Goal: Transaction & Acquisition: Purchase product/service

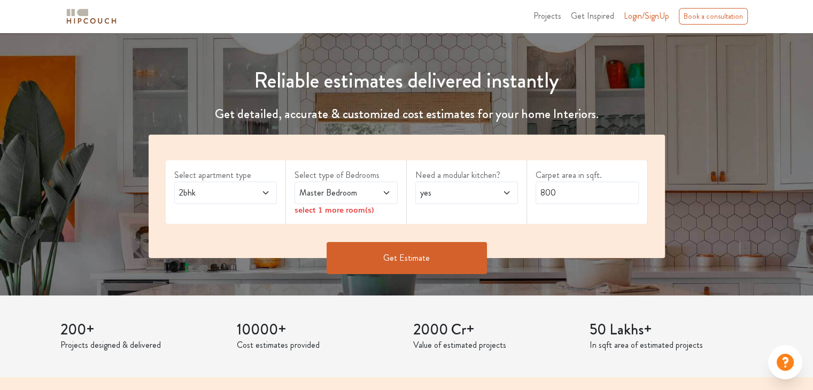
scroll to position [107, 0]
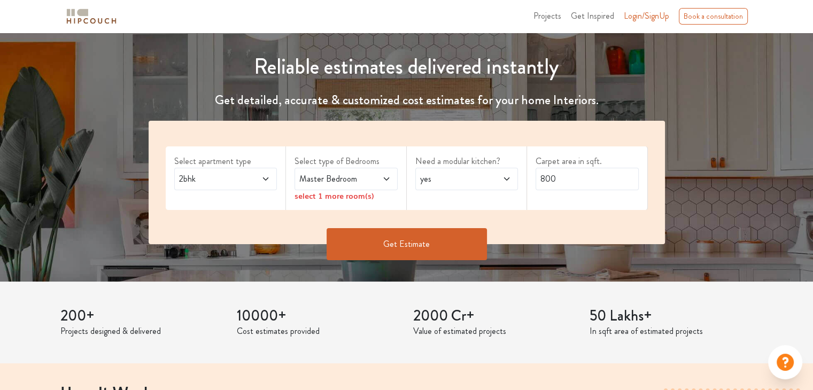
click at [275, 183] on div "2bhk" at bounding box center [225, 179] width 103 height 22
click at [383, 180] on icon at bounding box center [386, 179] width 9 height 9
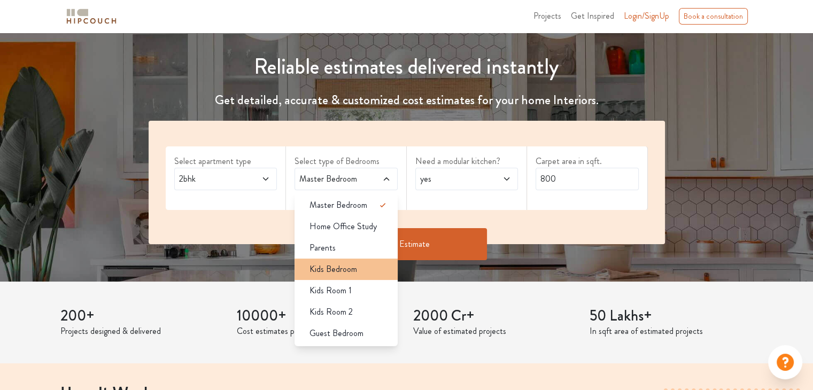
click at [340, 272] on span "Kids Bedroom" at bounding box center [334, 269] width 48 height 13
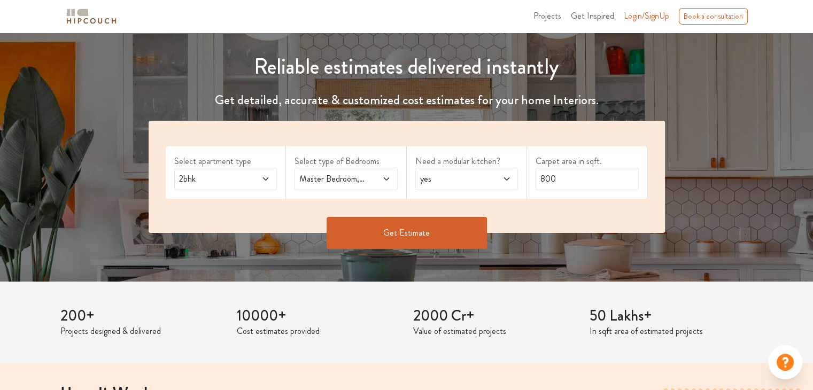
click at [382, 179] on icon at bounding box center [386, 179] width 9 height 9
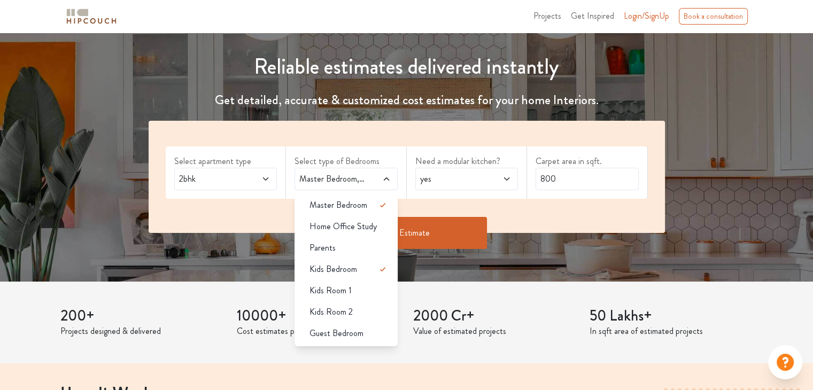
click at [237, 220] on div "Get Estimate" at bounding box center [406, 233] width 529 height 32
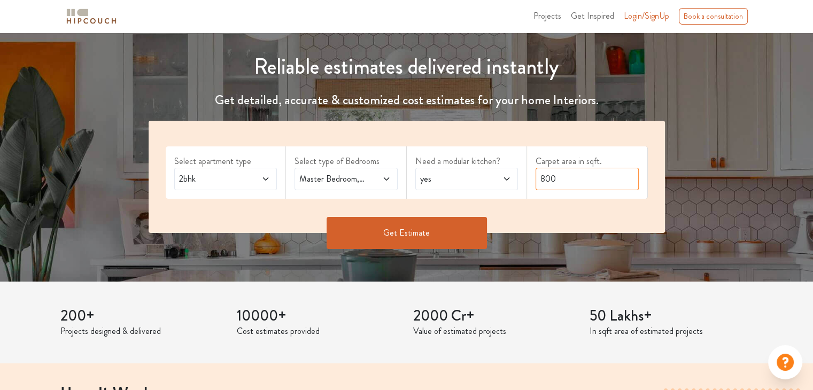
drag, startPoint x: 558, startPoint y: 178, endPoint x: 505, endPoint y: 145, distance: 62.6
click at [505, 178] on div "Select apartment type 2bhk Select type of Bedrooms Master Bedroom,Kids Bedroom …" at bounding box center [407, 177] width 517 height 112
type input "764"
click at [374, 233] on button "Get Estimate" at bounding box center [407, 233] width 160 height 32
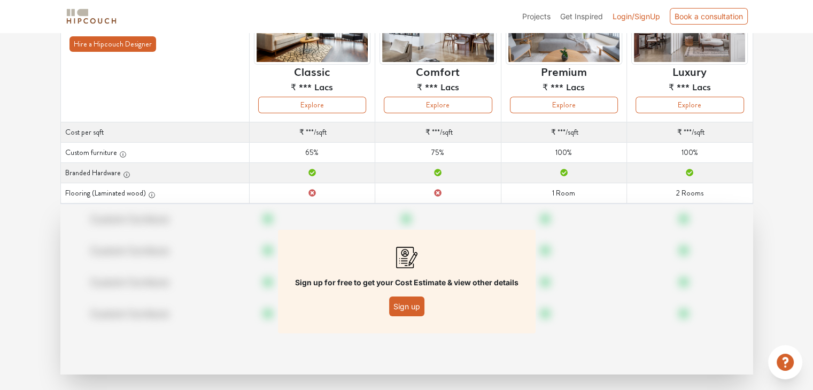
scroll to position [135, 0]
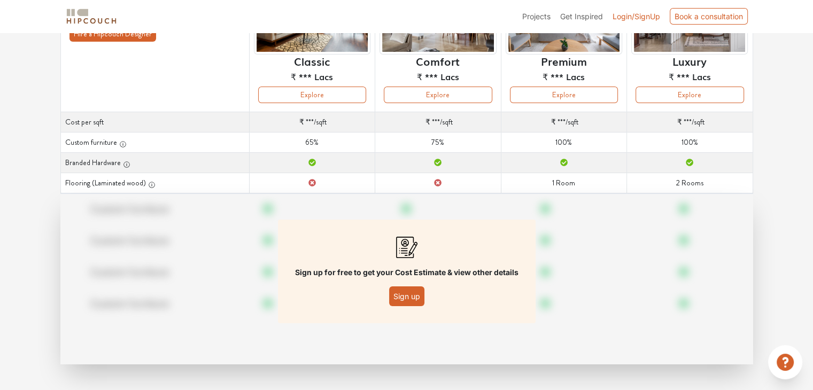
click at [400, 294] on button "Sign up" at bounding box center [406, 297] width 35 height 20
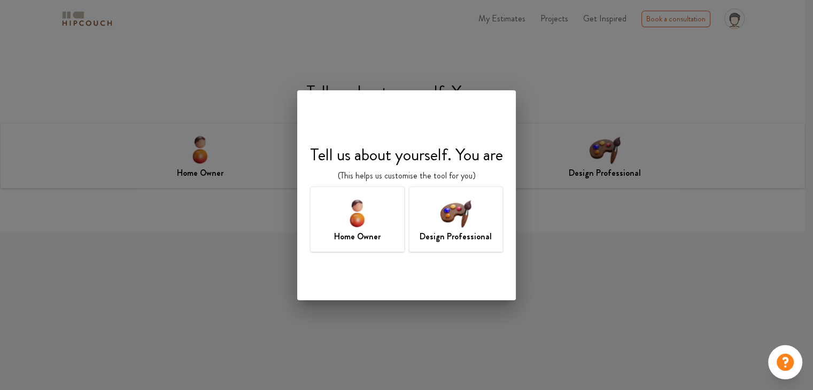
click at [362, 221] on img at bounding box center [357, 213] width 35 height 35
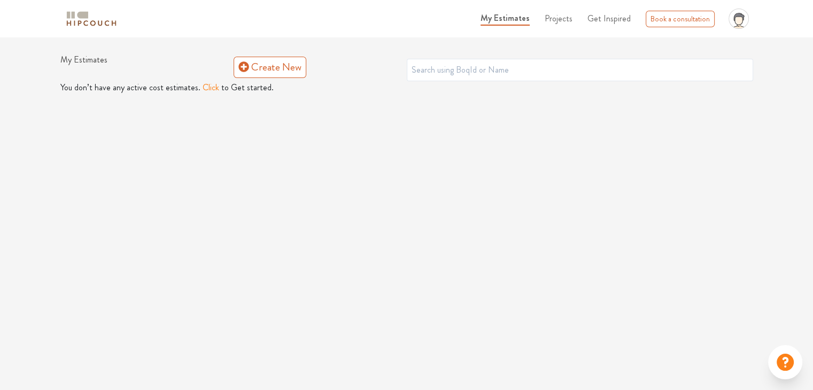
click at [203, 89] on button "Click" at bounding box center [211, 87] width 17 height 13
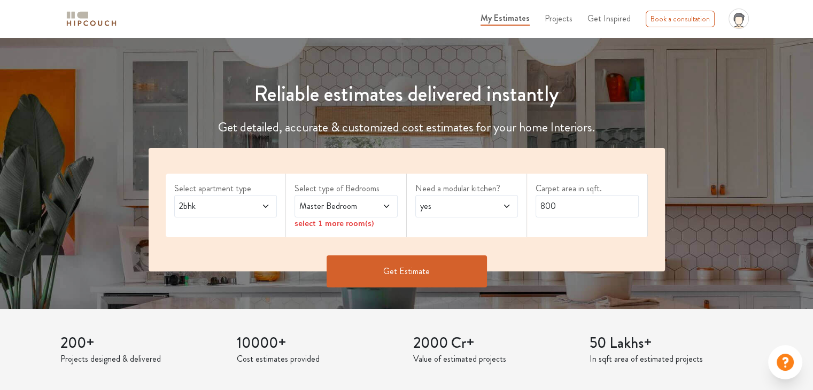
scroll to position [107, 0]
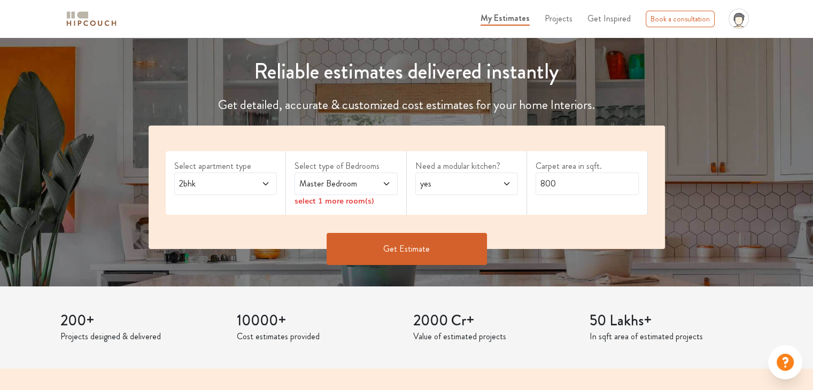
click at [386, 180] on icon at bounding box center [386, 184] width 9 height 9
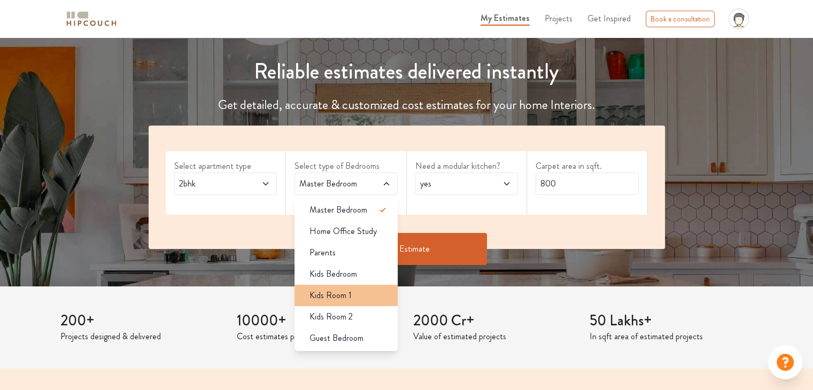
click at [329, 290] on span "Kids Room 1" at bounding box center [331, 295] width 42 height 13
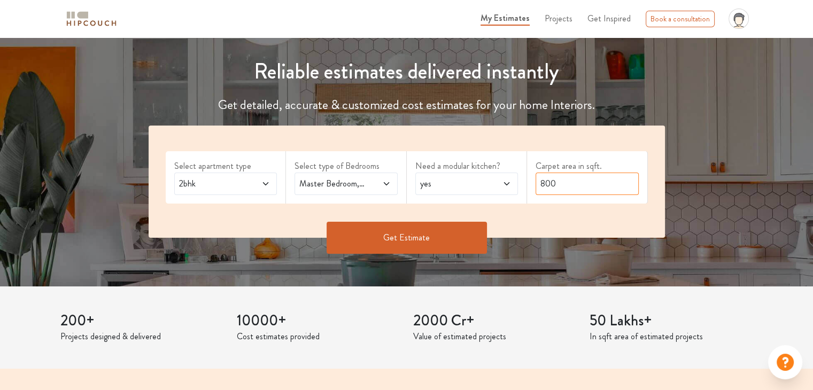
drag, startPoint x: 584, startPoint y: 188, endPoint x: 514, endPoint y: 189, distance: 70.6
click at [514, 189] on div "Select apartment type 2bhk Select type of Bedrooms Master Bedroom,Kids Room 1 N…" at bounding box center [407, 182] width 517 height 112
type input "764"
click at [426, 244] on button "Get Estimate" at bounding box center [407, 238] width 160 height 32
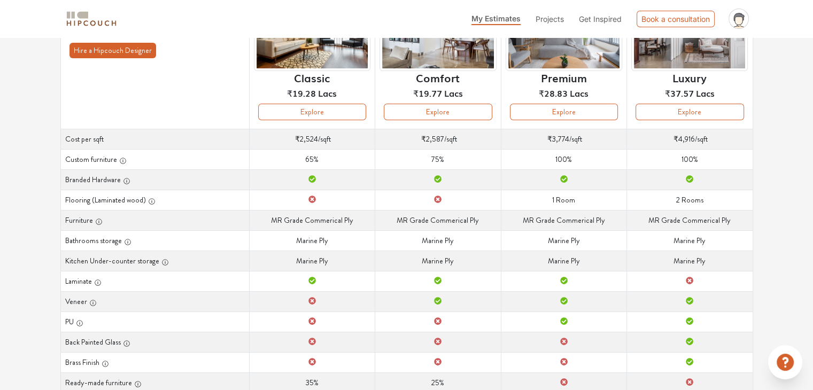
scroll to position [117, 0]
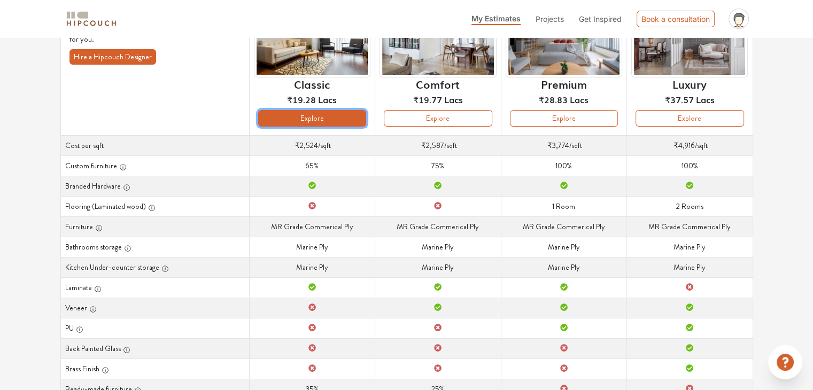
click at [314, 117] on button "Explore" at bounding box center [312, 118] width 108 height 17
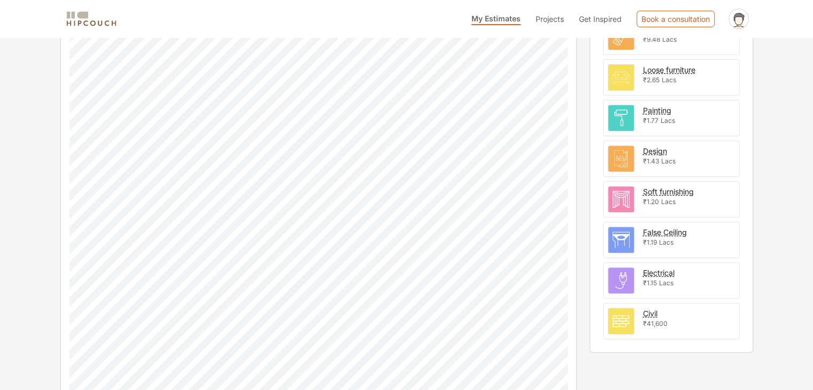
scroll to position [387, 0]
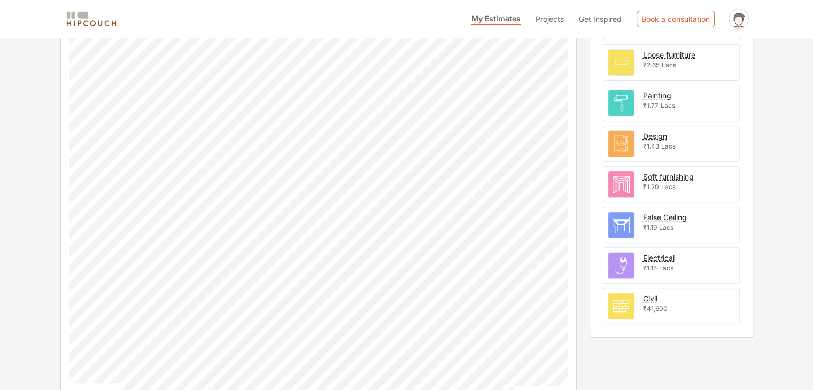
click at [615, 261] on img at bounding box center [622, 266] width 26 height 26
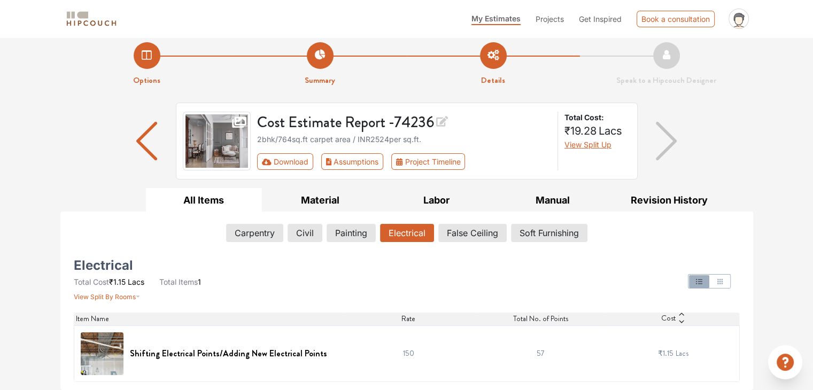
scroll to position [7, 0]
click at [266, 230] on button "Carpentry" at bounding box center [255, 234] width 56 height 18
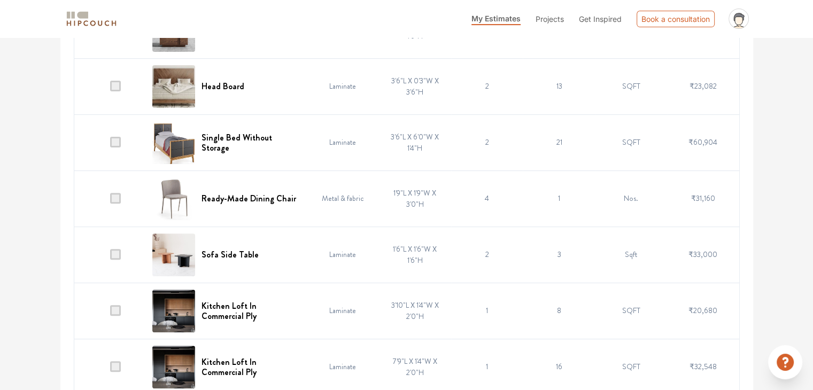
scroll to position [351, 0]
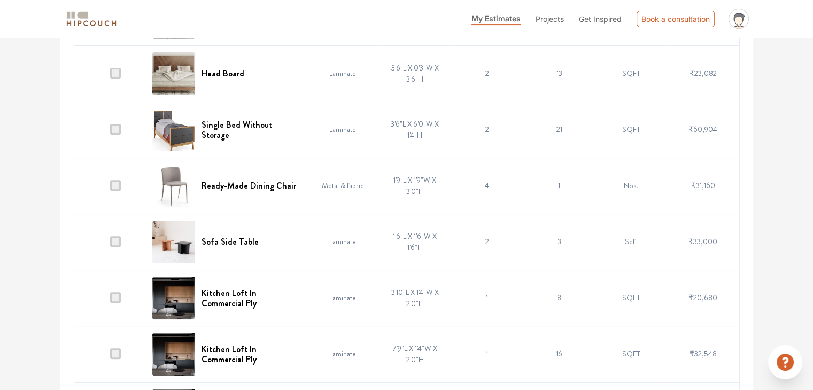
click at [172, 241] on img at bounding box center [173, 242] width 43 height 43
click at [212, 242] on h6 "Sofa Side Table" at bounding box center [230, 242] width 57 height 10
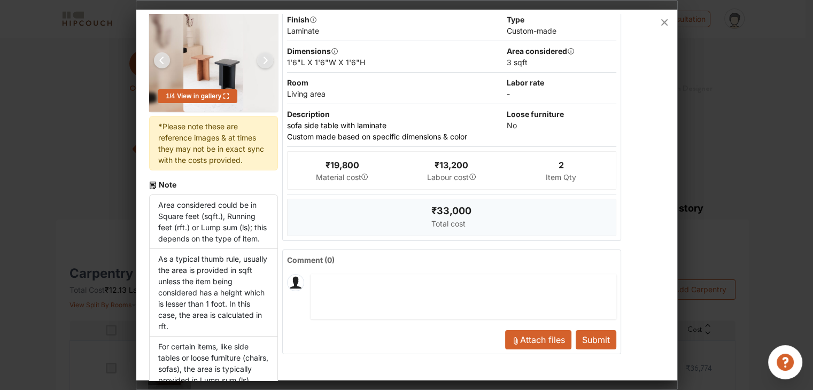
scroll to position [65, 0]
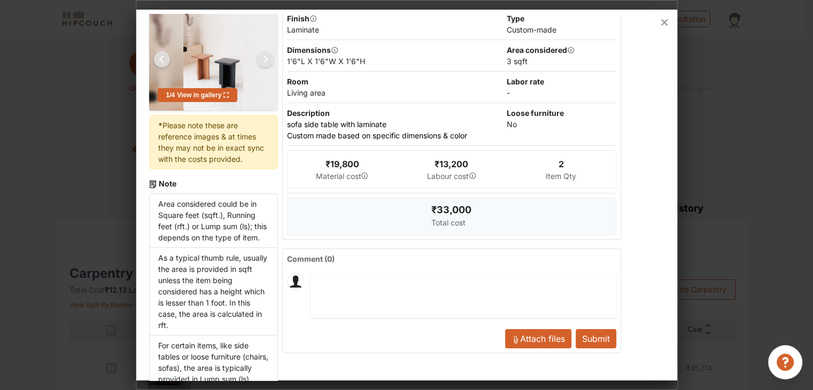
click at [576, 341] on button "Submit" at bounding box center [596, 338] width 41 height 19
click at [576, 330] on button "Submit" at bounding box center [596, 338] width 41 height 19
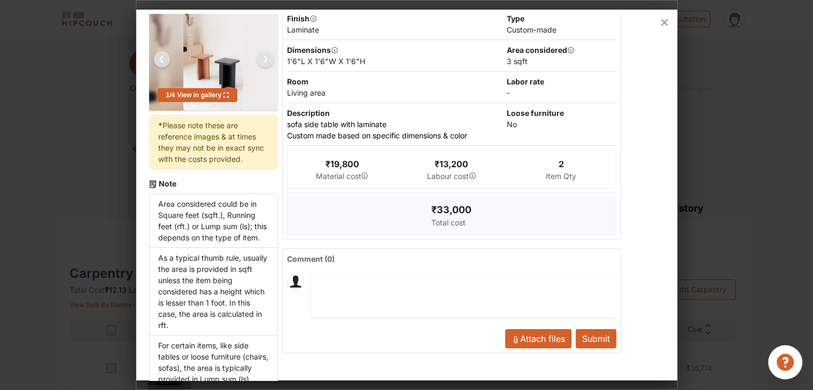
click at [576, 330] on button "Submit" at bounding box center [596, 338] width 41 height 19
click at [589, 340] on button "Submit" at bounding box center [596, 338] width 41 height 19
click at [545, 338] on span "Attach files" at bounding box center [542, 339] width 45 height 11
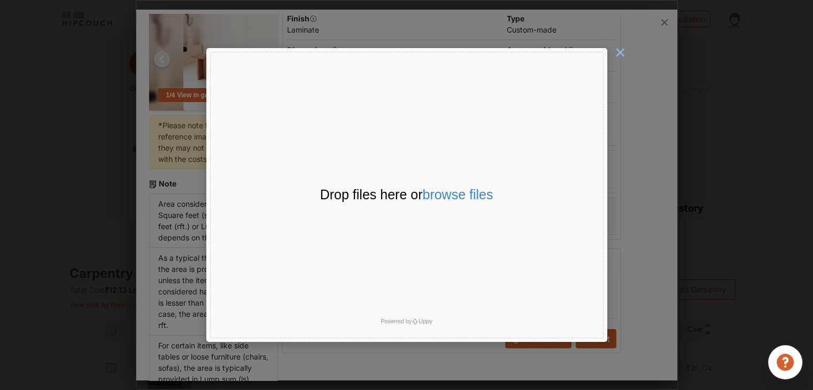
click at [621, 60] on span "×" at bounding box center [620, 52] width 11 height 21
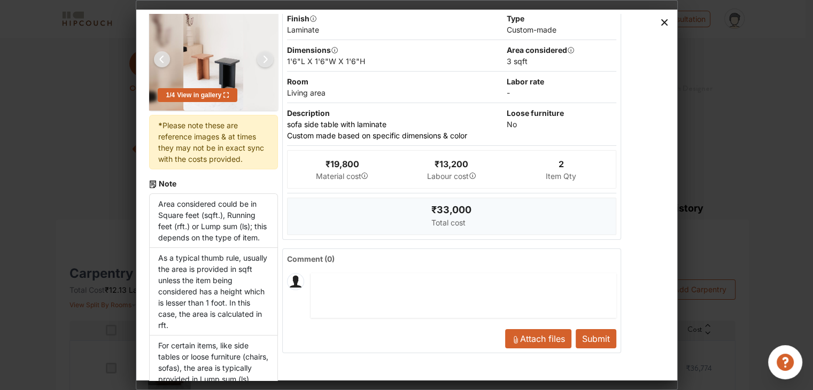
click at [663, 30] on icon at bounding box center [664, 22] width 17 height 17
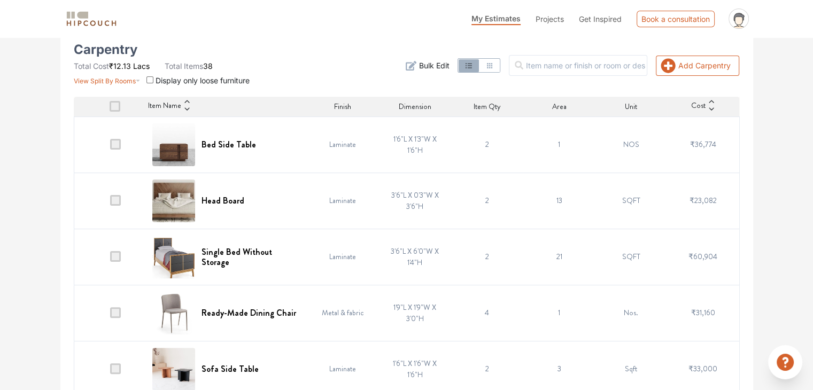
scroll to position [0, 0]
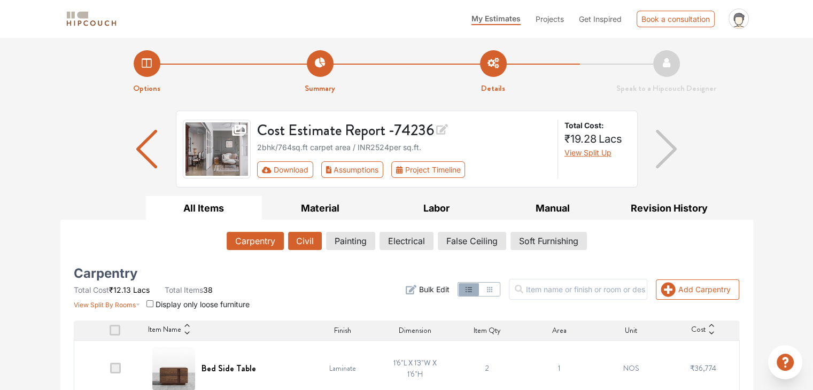
click at [301, 236] on button "Civil" at bounding box center [305, 241] width 34 height 18
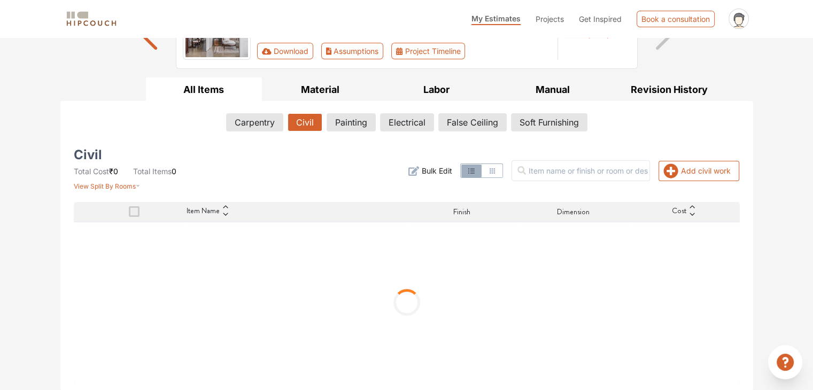
scroll to position [71, 0]
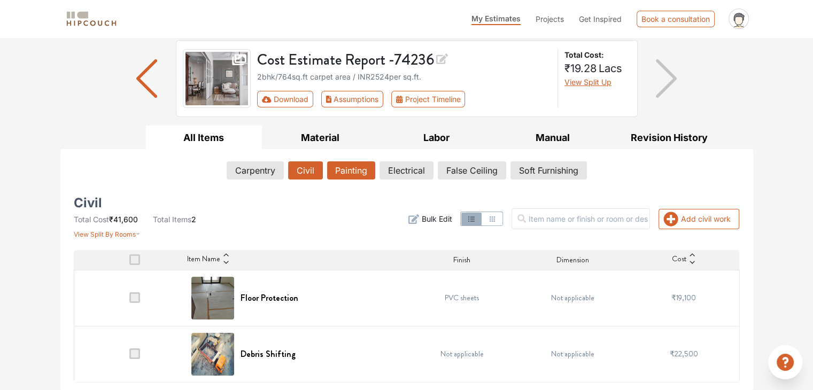
click at [361, 168] on button "Painting" at bounding box center [351, 170] width 48 height 18
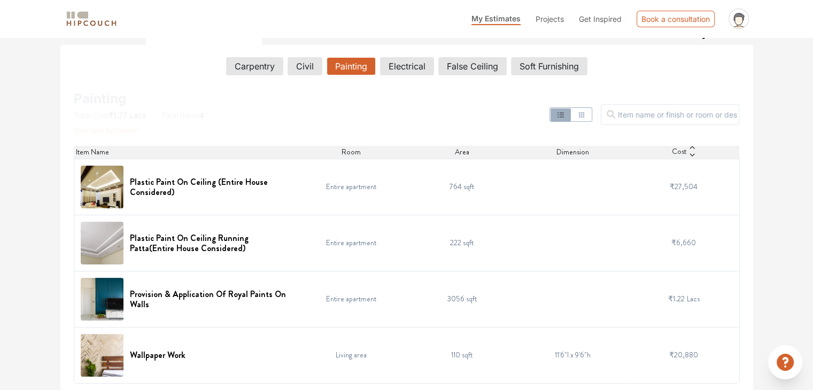
scroll to position [175, 0]
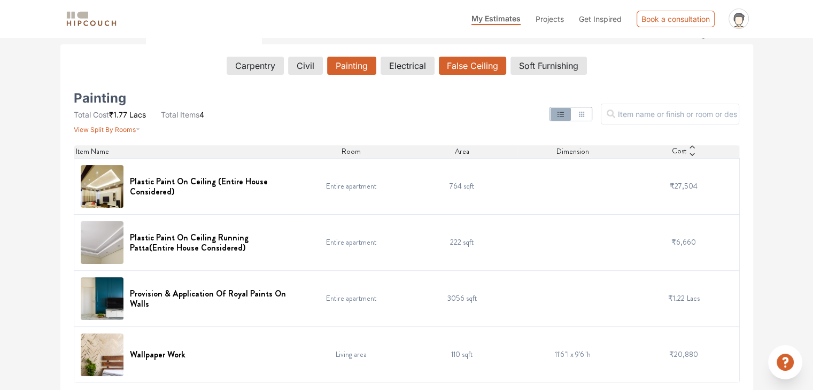
click at [465, 63] on button "False Ceiling" at bounding box center [472, 66] width 67 height 18
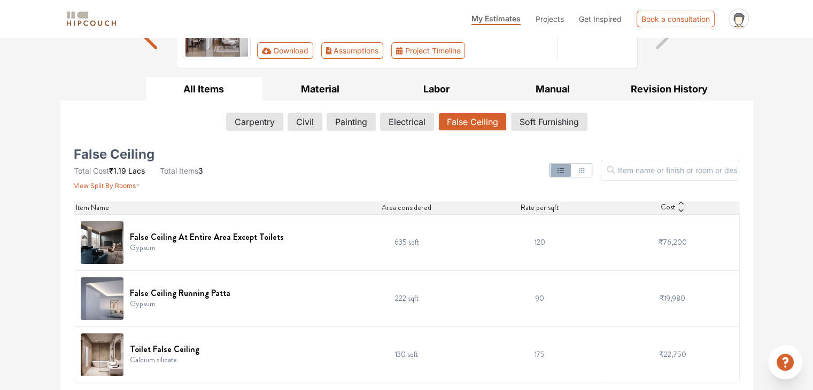
scroll to position [120, 0]
click at [536, 115] on button "Soft Furnishing" at bounding box center [549, 121] width 75 height 18
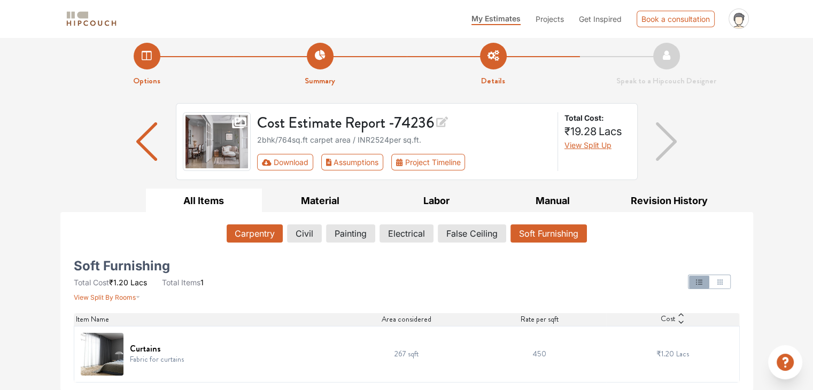
click at [260, 231] on button "Carpentry" at bounding box center [255, 234] width 56 height 18
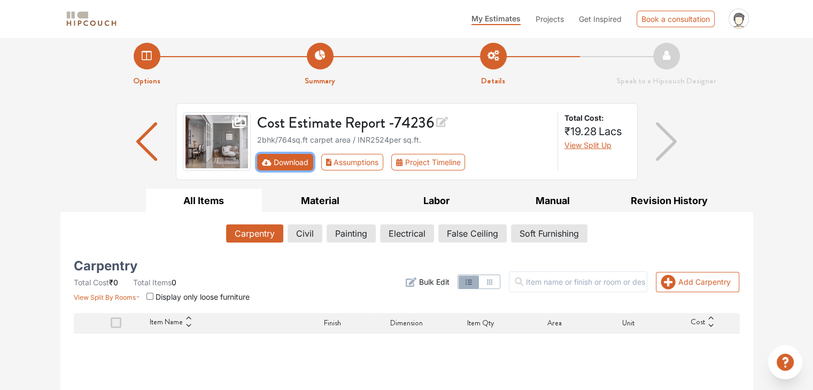
click at [280, 163] on button "Download" at bounding box center [285, 162] width 56 height 17
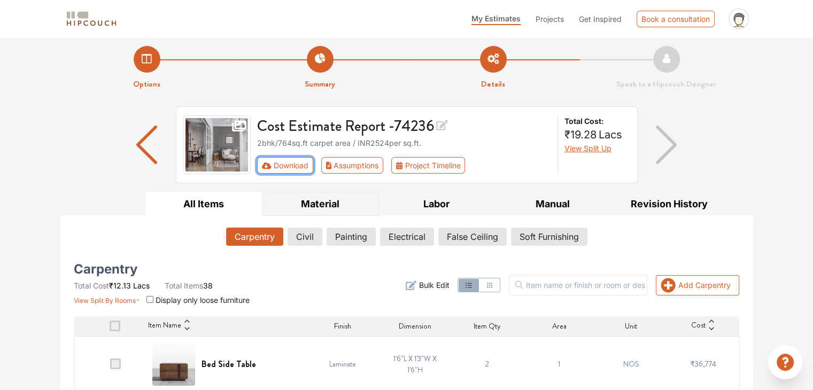
scroll to position [0, 0]
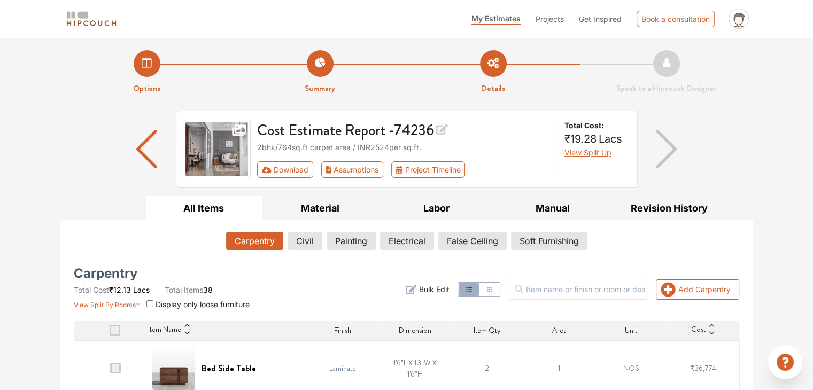
click at [117, 322] on th at bounding box center [110, 331] width 72 height 20
click at [115, 335] on span at bounding box center [115, 330] width 11 height 11
click at [110, 333] on input "checkbox" at bounding box center [110, 333] width 0 height 0
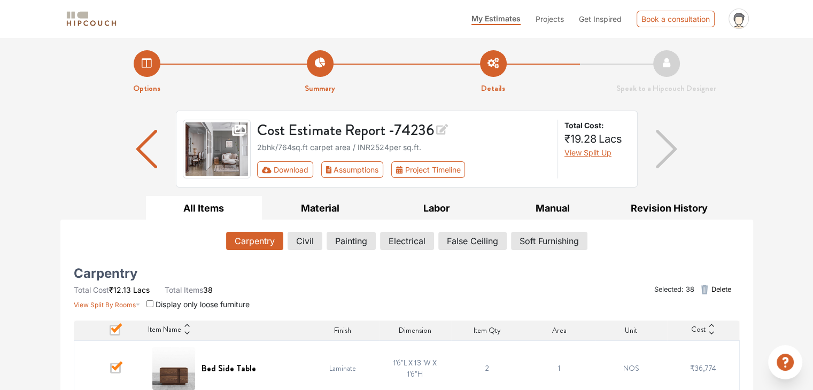
click at [549, 22] on span "Projects" at bounding box center [550, 18] width 28 height 9
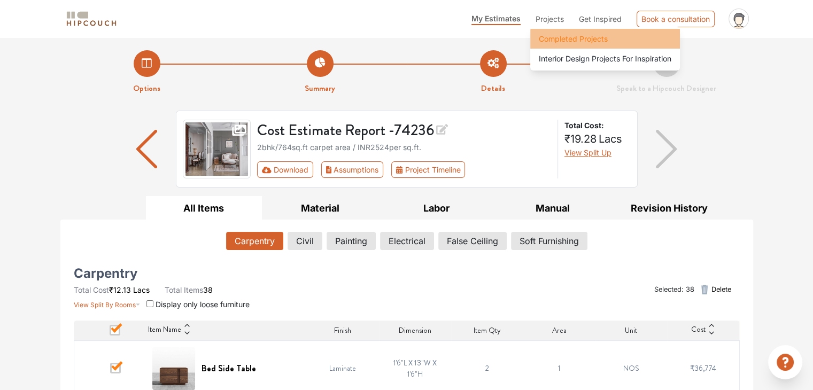
click at [557, 40] on span "Completed Projects" at bounding box center [573, 38] width 69 height 11
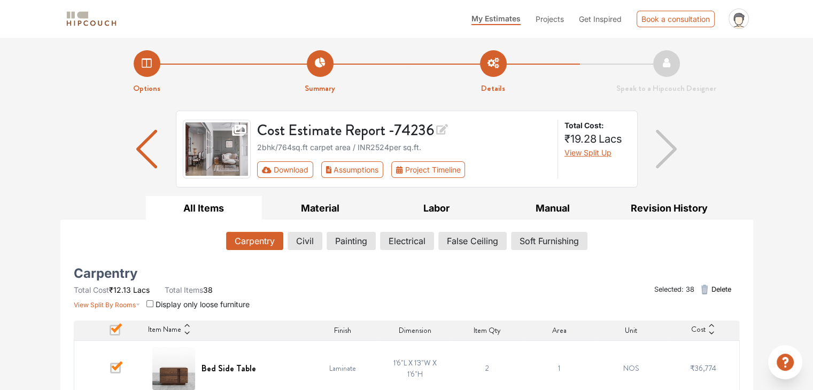
click at [87, 27] on img at bounding box center [91, 19] width 53 height 19
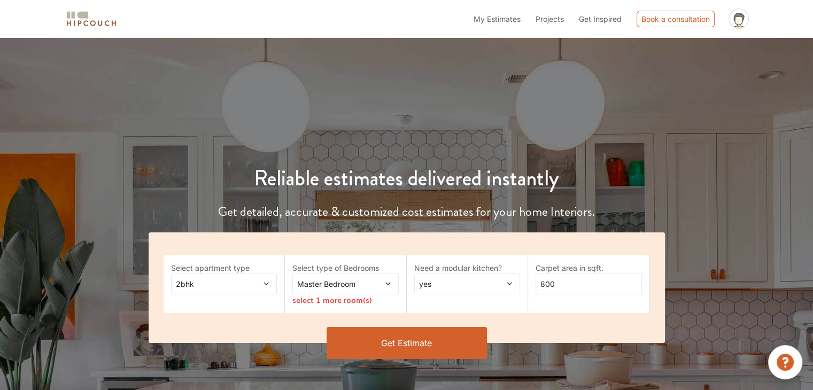
click at [543, 18] on span "Projects" at bounding box center [550, 18] width 28 height 9
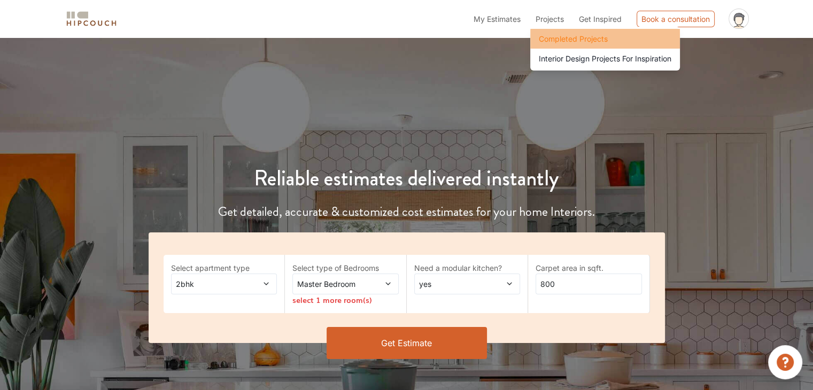
click at [557, 45] on li "Completed Projects" at bounding box center [605, 39] width 150 height 20
